Goal: Task Accomplishment & Management: Manage account settings

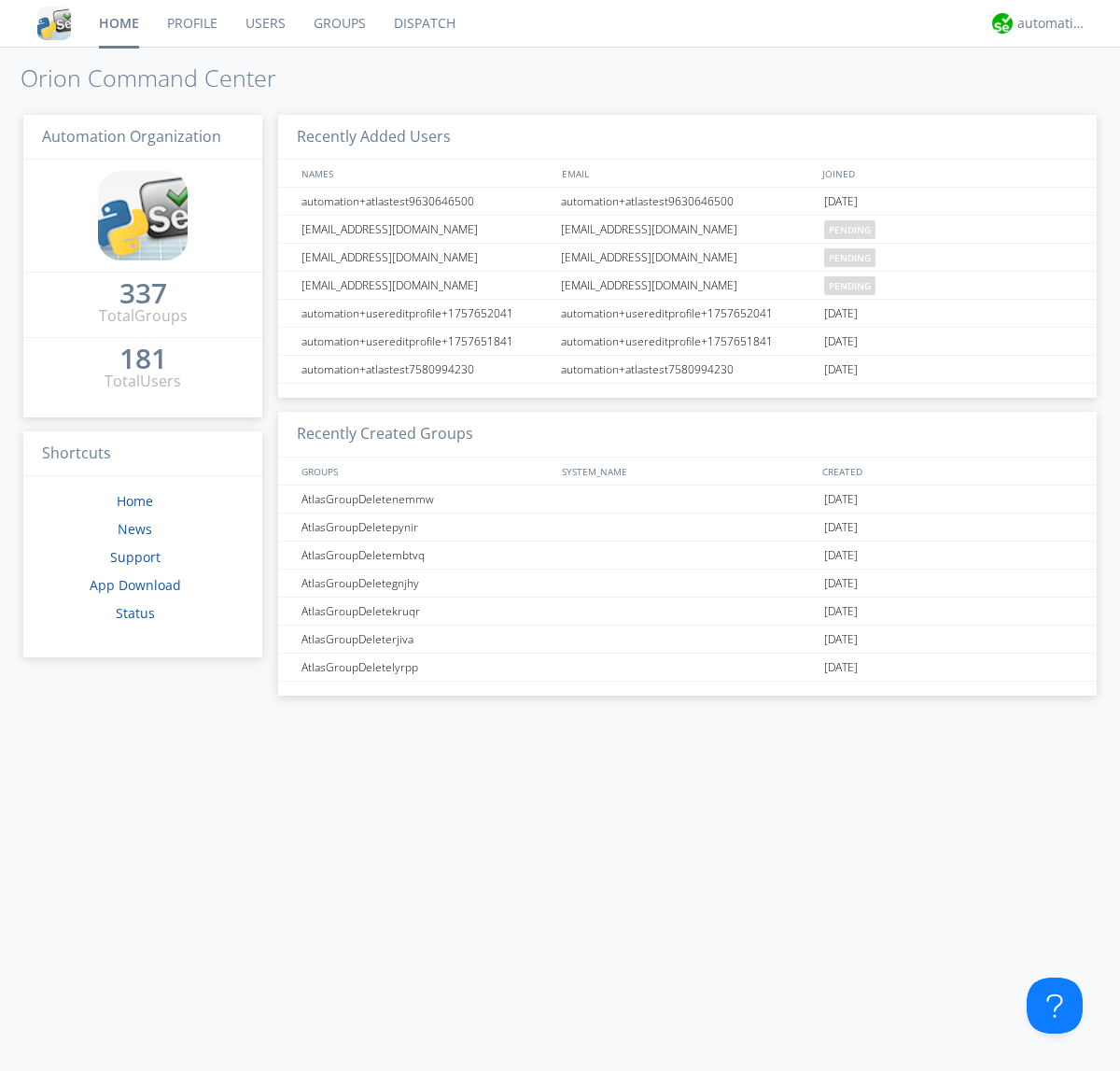
click at [264, 23] on link "Users" at bounding box center [265, 23] width 68 height 47
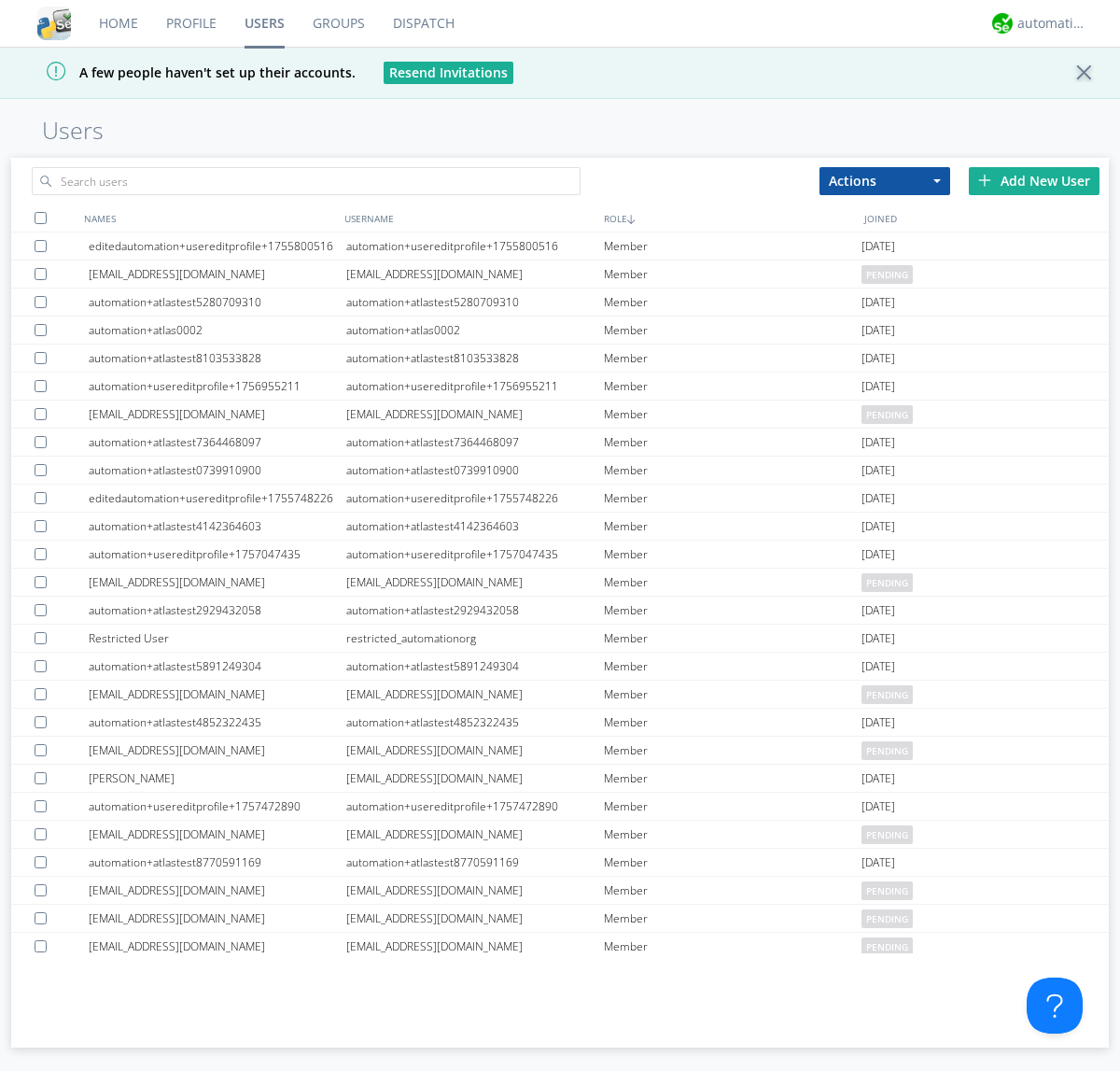
click at [1035, 181] on div "Add New User" at bounding box center [1035, 181] width 131 height 28
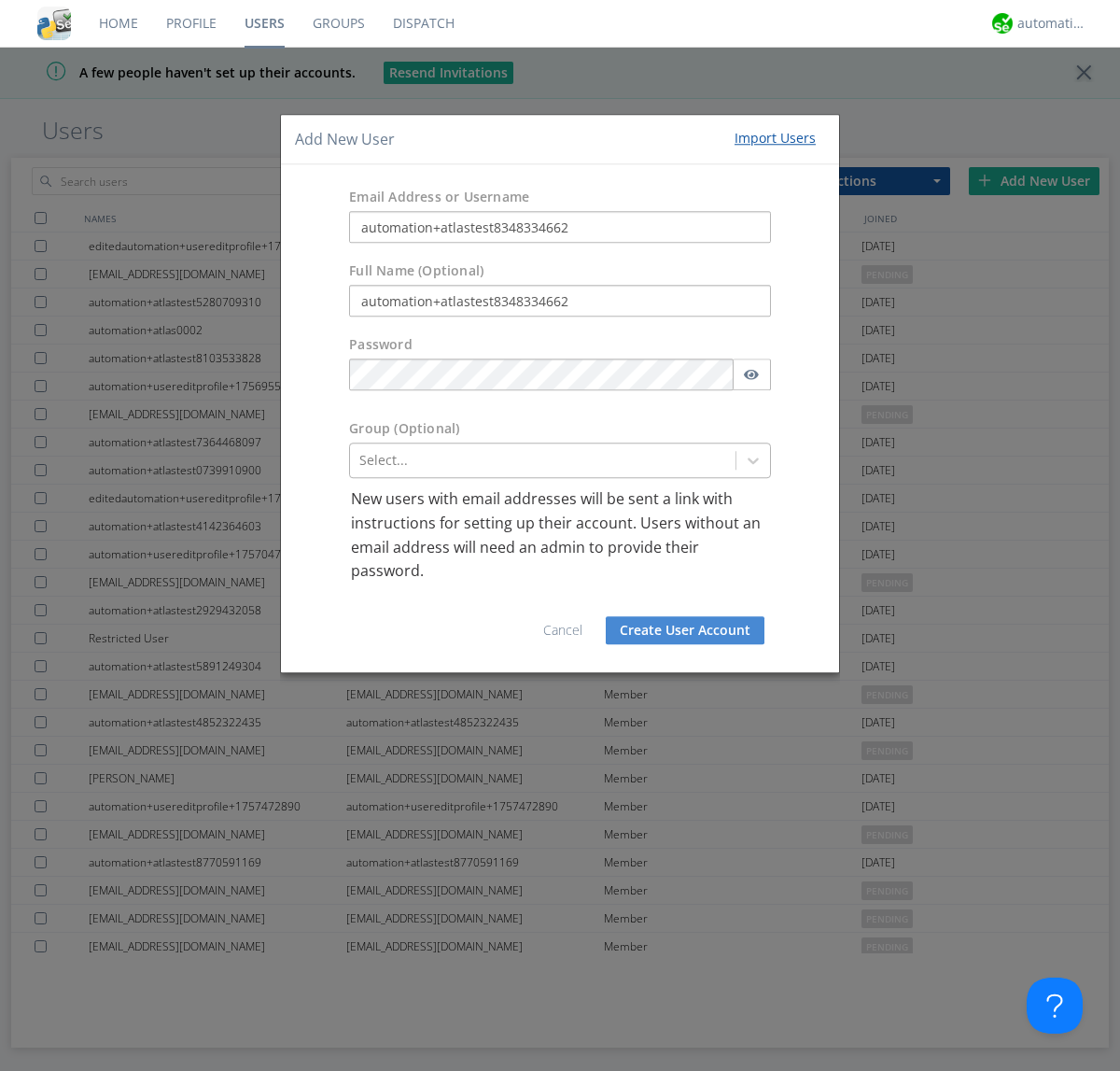
click at [543, 460] on div at bounding box center [543, 461] width 367 height 22
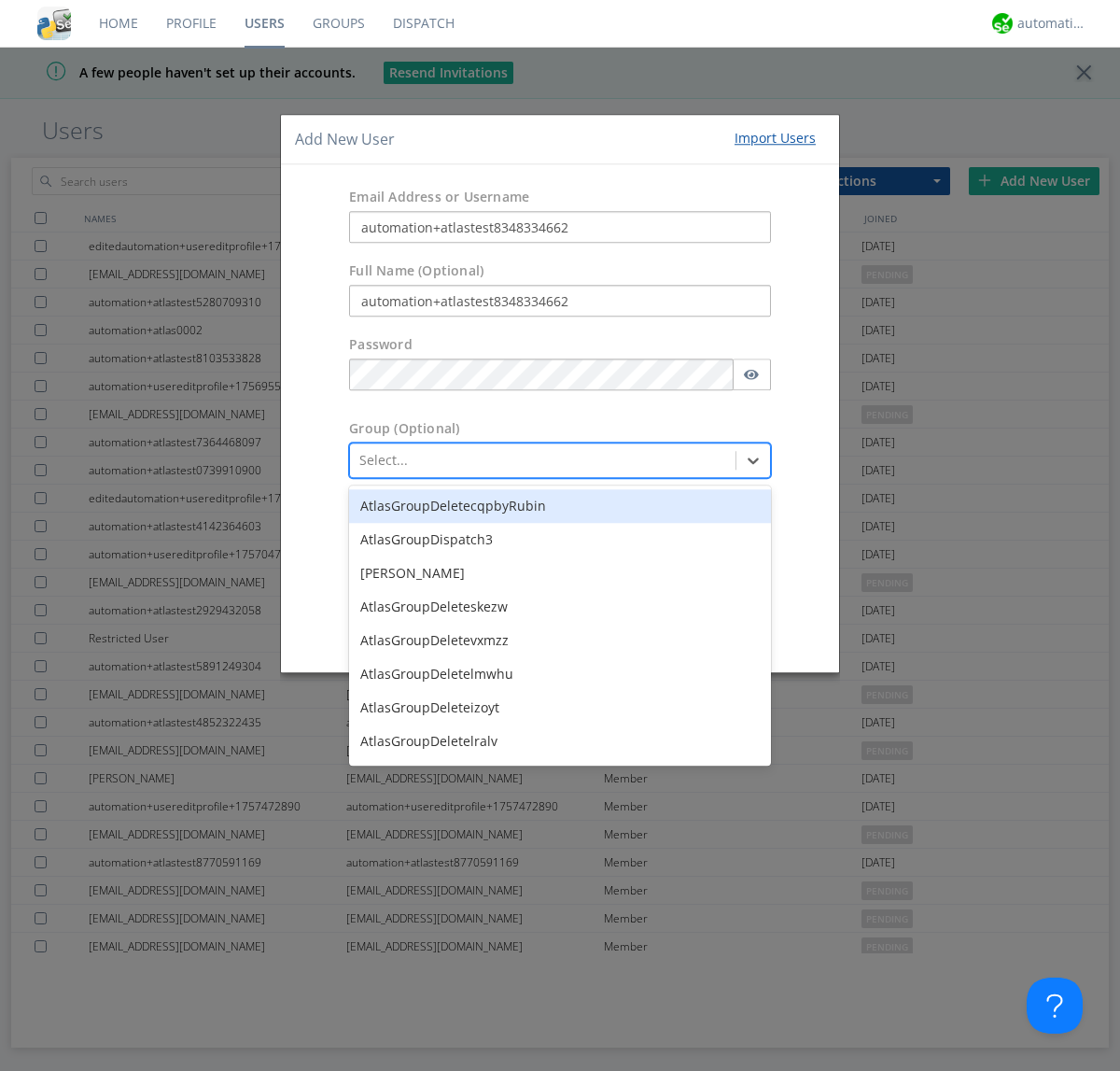
click at [685, 629] on button "Create User Account" at bounding box center [685, 630] width 158 height 28
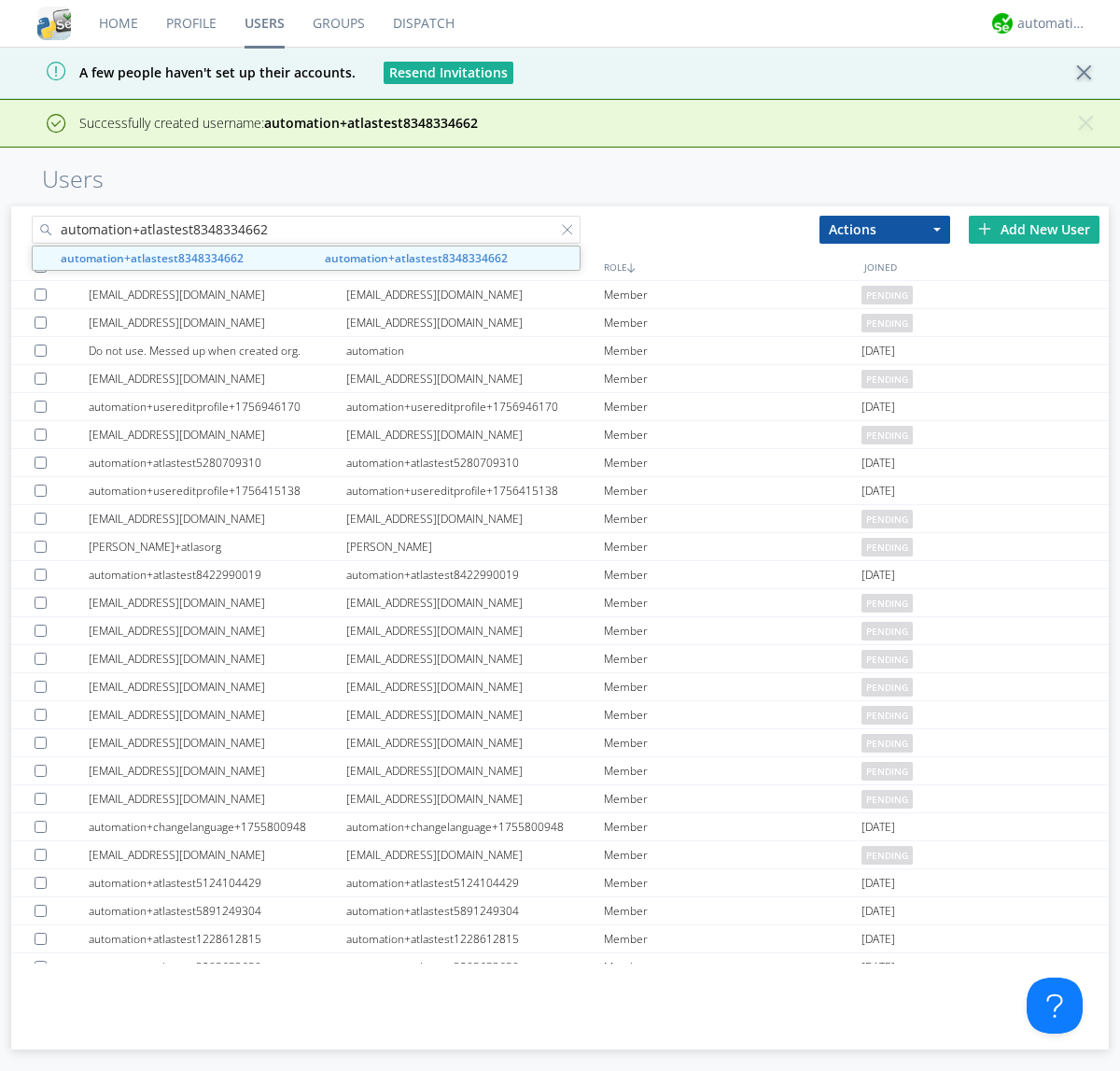
type input "automation+atlastest8348334662"
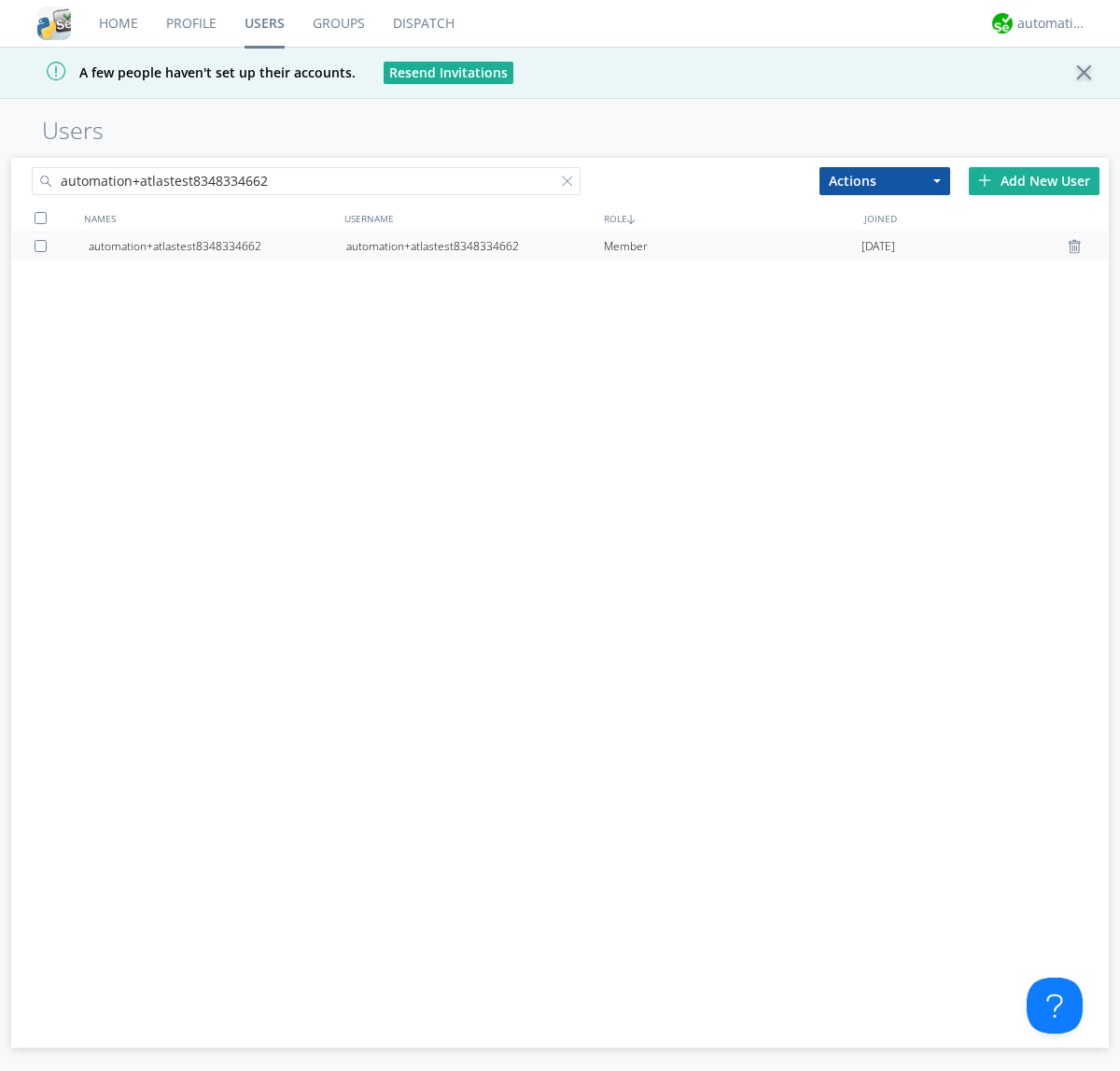
click at [475, 246] on div "automation+atlastest8348334662" at bounding box center [475, 246] width 257 height 28
